Goal: Task Accomplishment & Management: Manage account settings

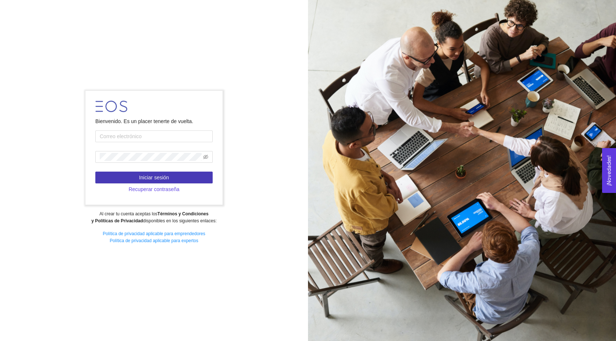
type input "[PERSON_NAME]"
click at [159, 176] on span "Iniciar sesión" at bounding box center [154, 177] width 30 height 8
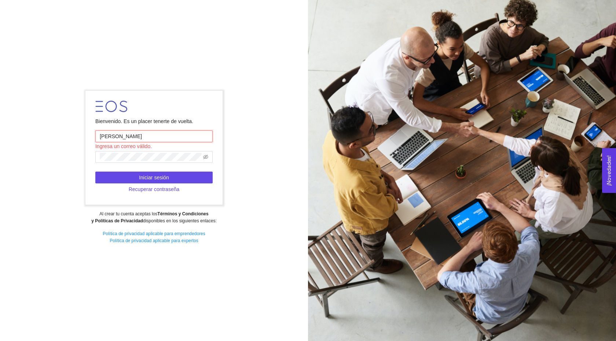
click at [132, 139] on input "[PERSON_NAME]" at bounding box center [153, 136] width 117 height 12
drag, startPoint x: 128, startPoint y: 136, endPoint x: 94, endPoint y: 136, distance: 34.5
click at [94, 136] on form "Bienvenido. Es un placer tenerte de vuelta. [PERSON_NAME] [GEOGRAPHIC_DATA] un …" at bounding box center [153, 148] width 137 height 114
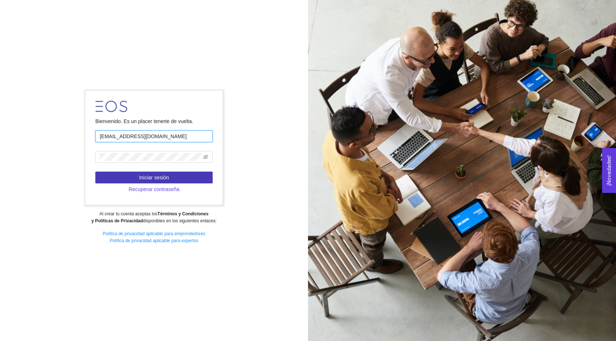
type input "[EMAIL_ADDRESS][DOMAIN_NAME]"
click at [135, 174] on button "Iniciar sesión" at bounding box center [153, 177] width 117 height 12
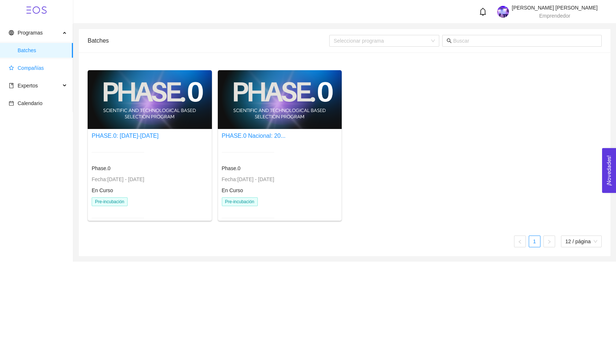
click at [41, 70] on span "Compañías" at bounding box center [31, 68] width 26 height 6
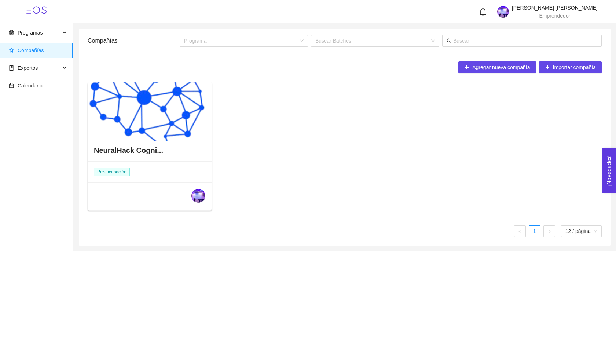
click at [174, 129] on div at bounding box center [150, 111] width 124 height 59
